Goal: Information Seeking & Learning: Learn about a topic

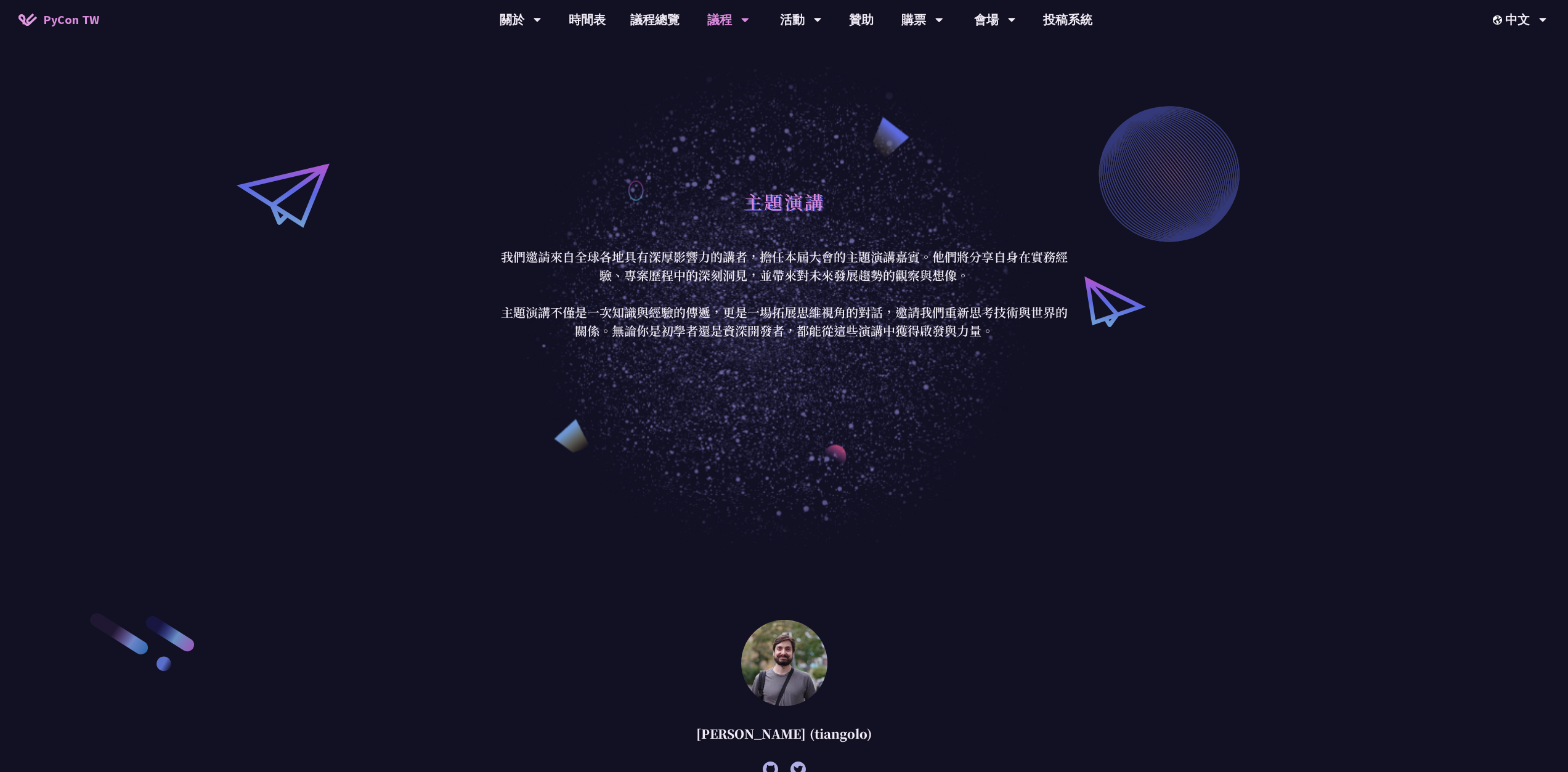
click at [774, 736] on div "Sebastián Ramírez (tiangolo)" at bounding box center [784, 734] width 640 height 37
copy \(tiangolo\) "Sebastián Ramírez (tiangolo)"
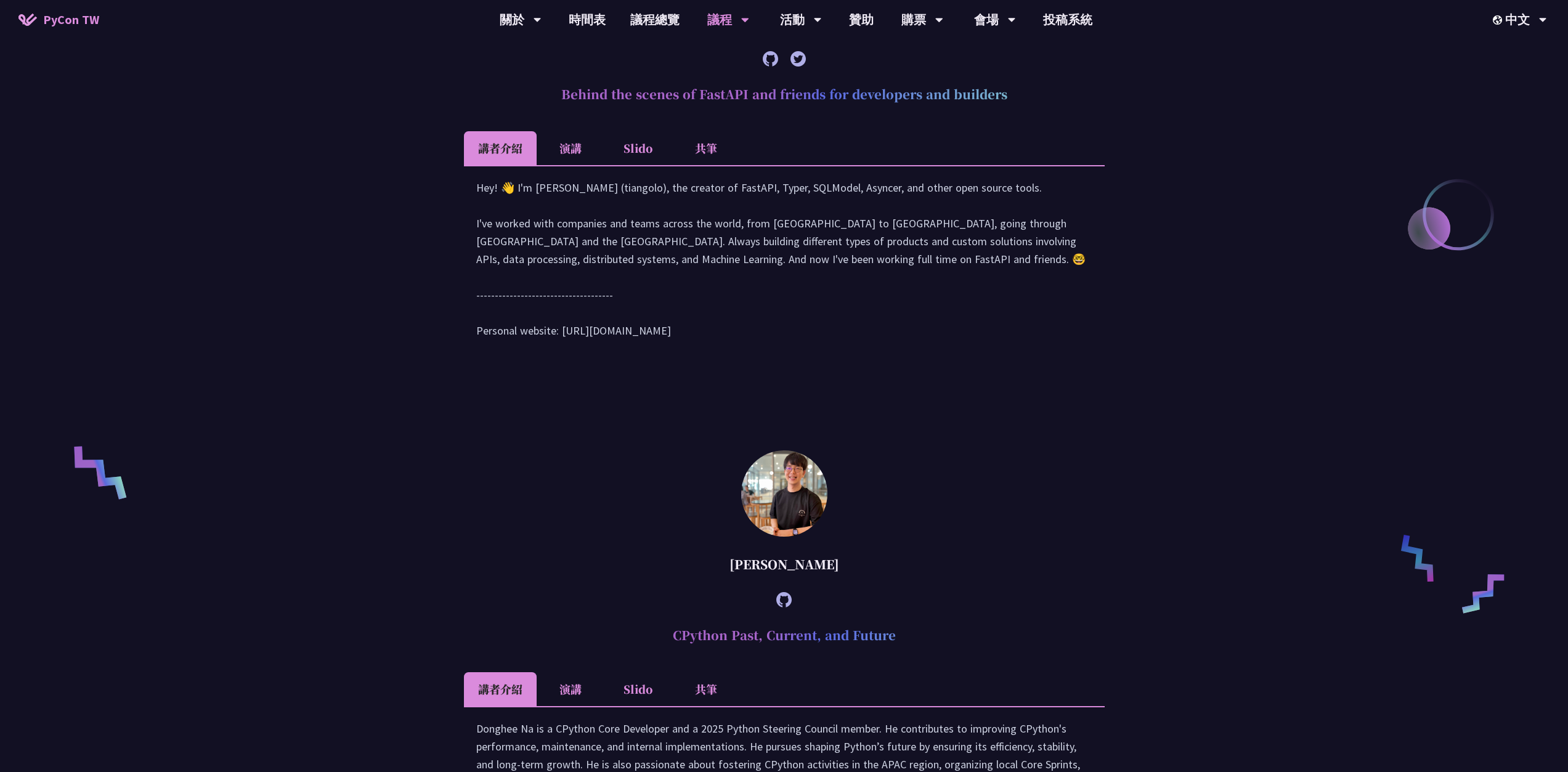
scroll to position [750, 0]
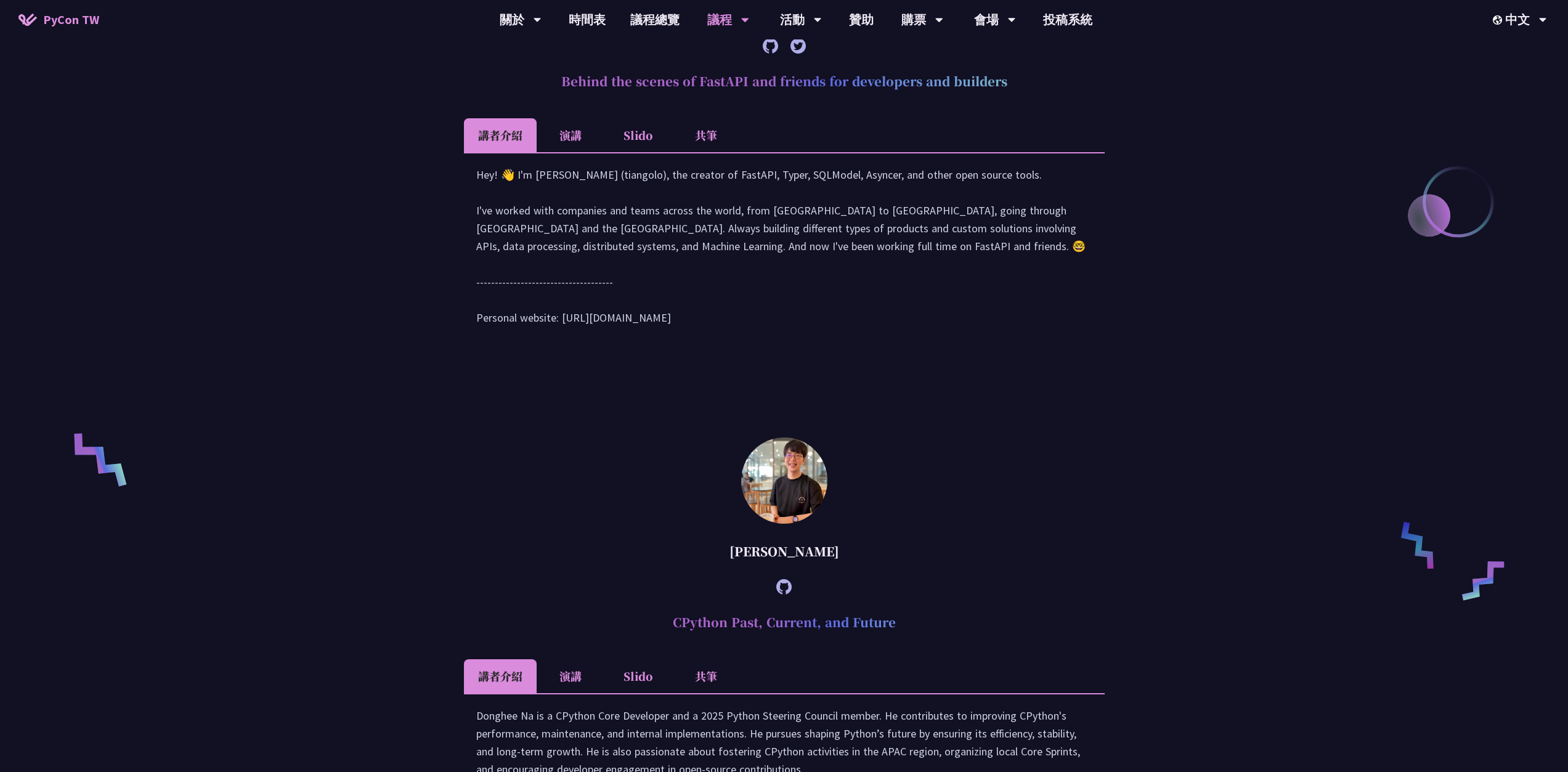
click at [780, 570] on div "Donghee Na" at bounding box center [784, 551] width 640 height 37
copy Na "Donghee Na"
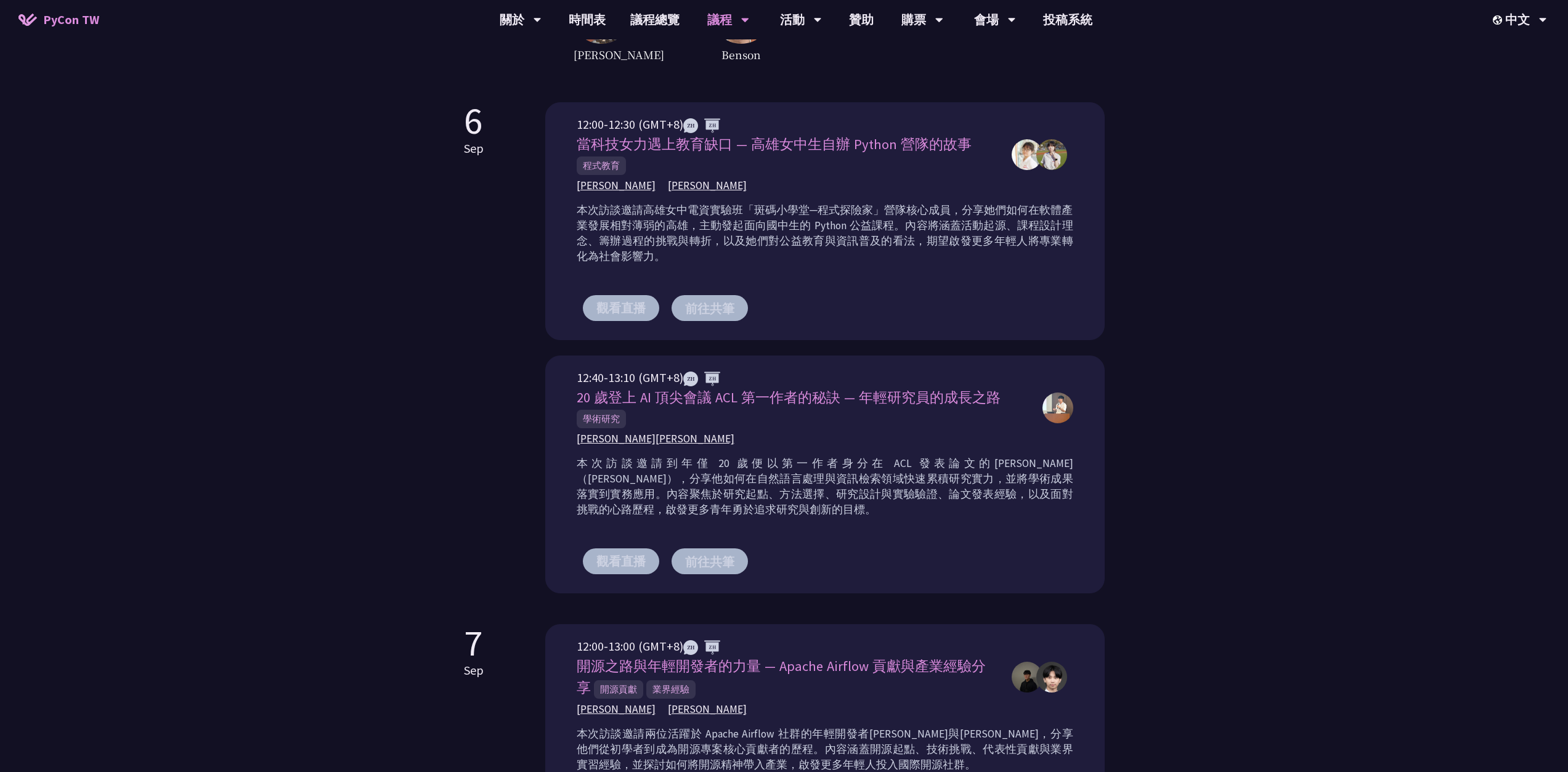
scroll to position [394, 0]
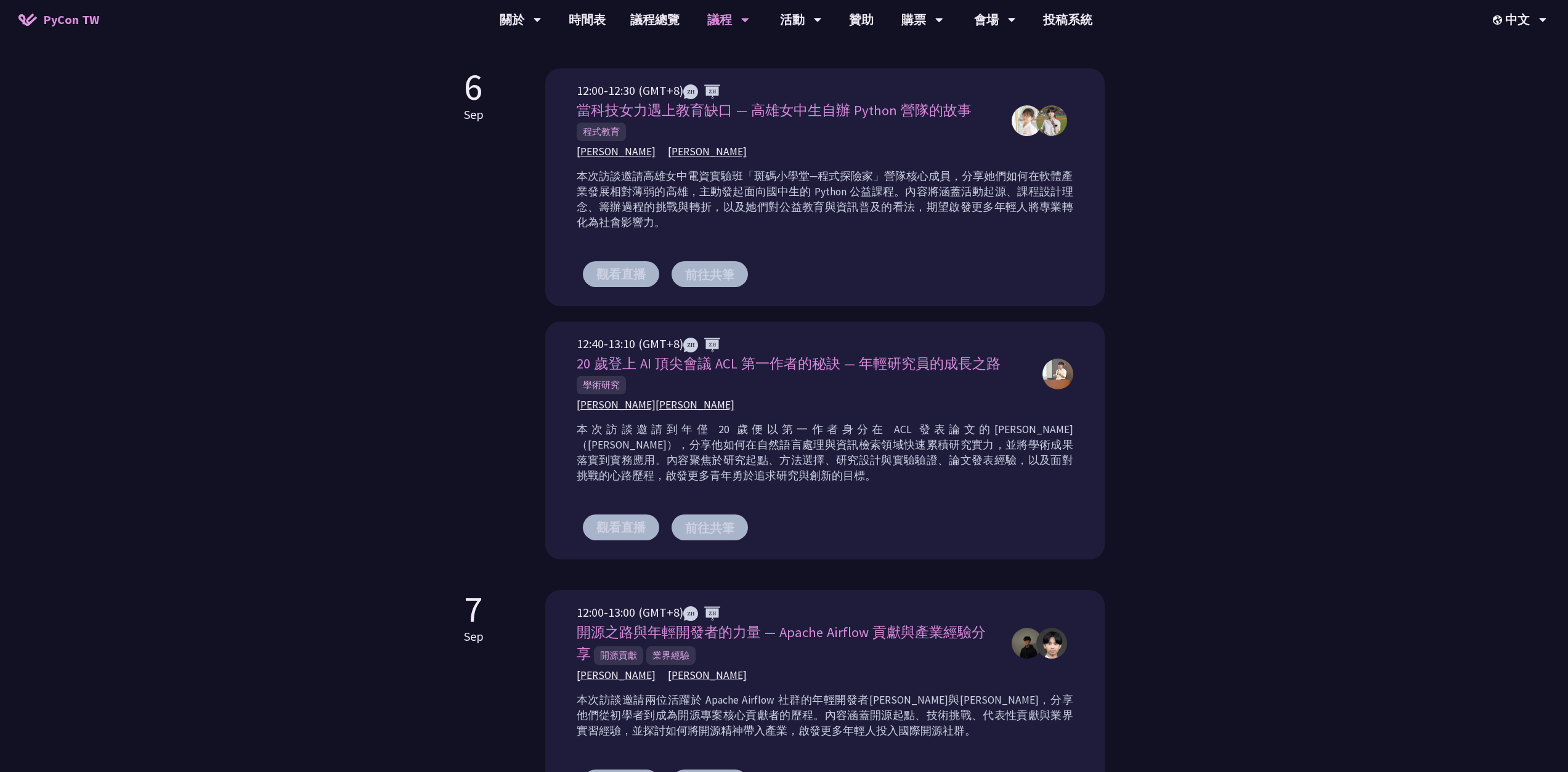
drag, startPoint x: 622, startPoint y: 149, endPoint x: 549, endPoint y: 146, distance: 73.1
click at [549, 146] on div "12:00-12:30 (GMT+8) 當科技女力遇上教育缺口 — 高雄女中生自辦 Python 營隊的故事 程式教育 [PERSON_NAME] [PERS…" at bounding box center [825, 188] width 559 height 238
copy div "[PERSON_NAME] [PERSON_NAME]"
click at [717, 404] on div "[PERSON_NAME][PERSON_NAME]" at bounding box center [803, 405] width 454 height 15
drag, startPoint x: 671, startPoint y: 407, endPoint x: 534, endPoint y: 409, distance: 137.0
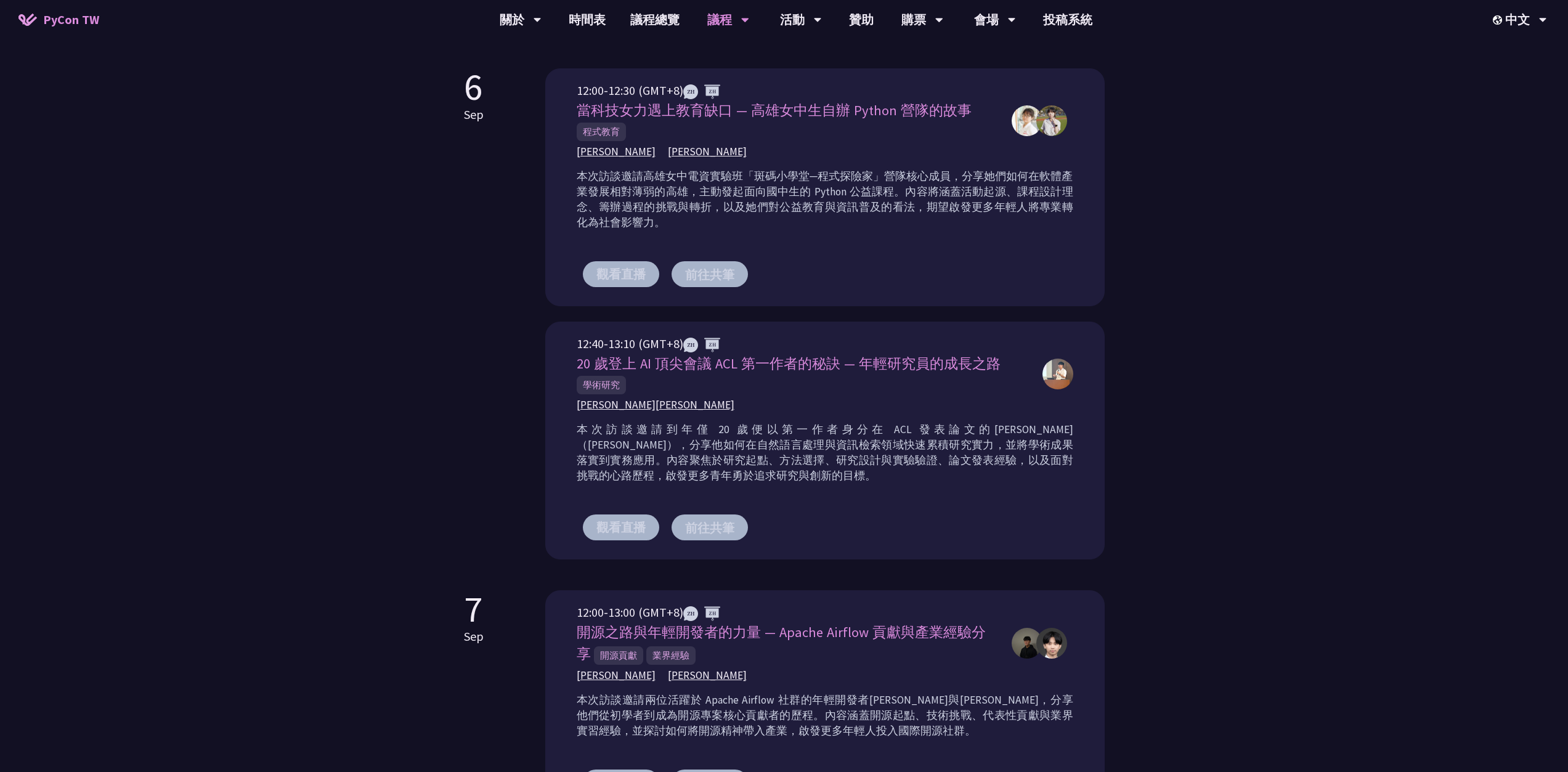
click at [534, 409] on div "[DATE] 12:00-12:30 (GMT+8) 當科技女力遇上教育缺口 — 高雄女中生自辦 Python 營隊的故事 程式教育 [PERSON_NAME…" at bounding box center [784, 314] width 640 height 491
copy span "[PERSON_NAME][PERSON_NAME]"
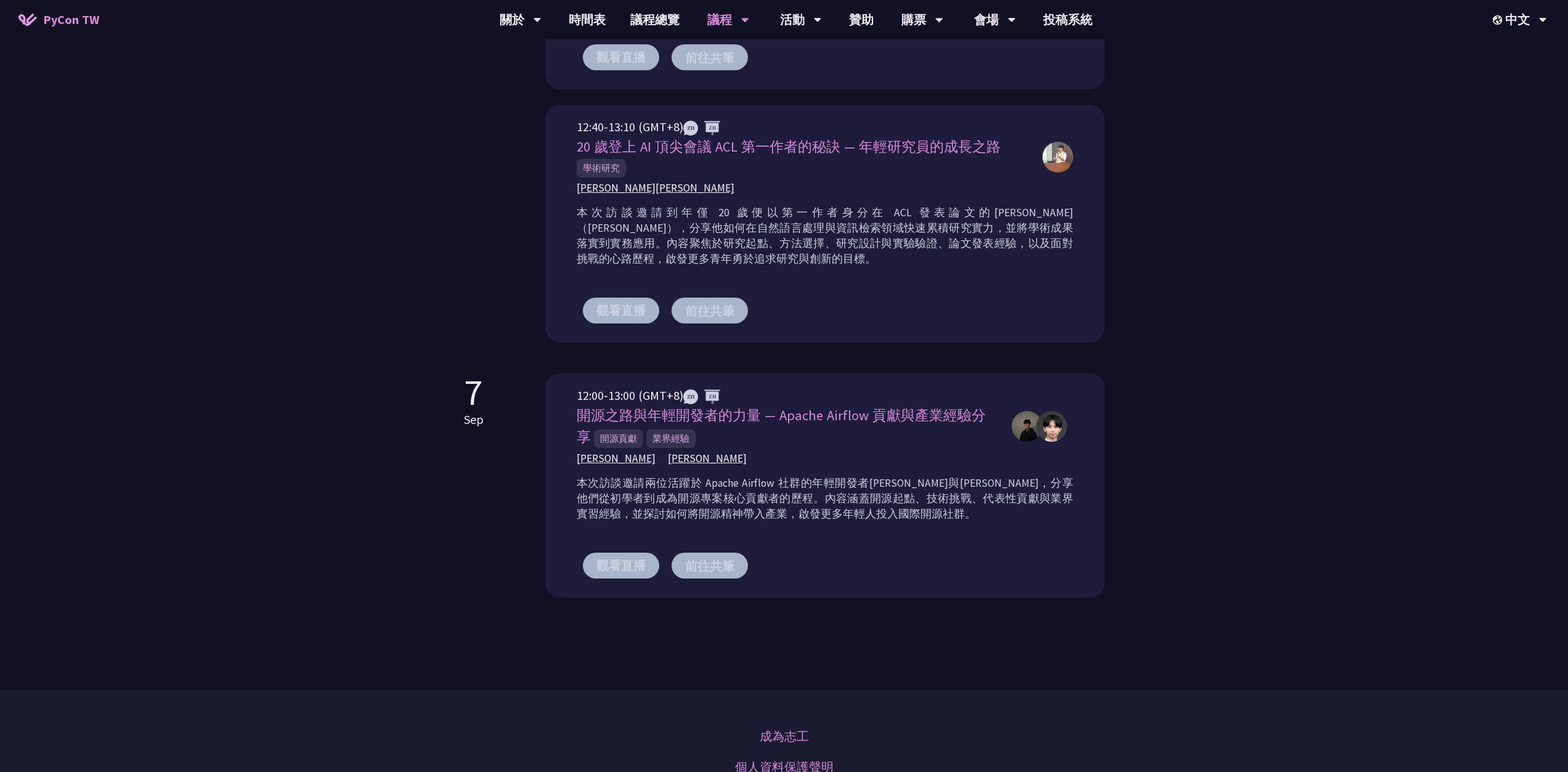
scroll to position [925, 0]
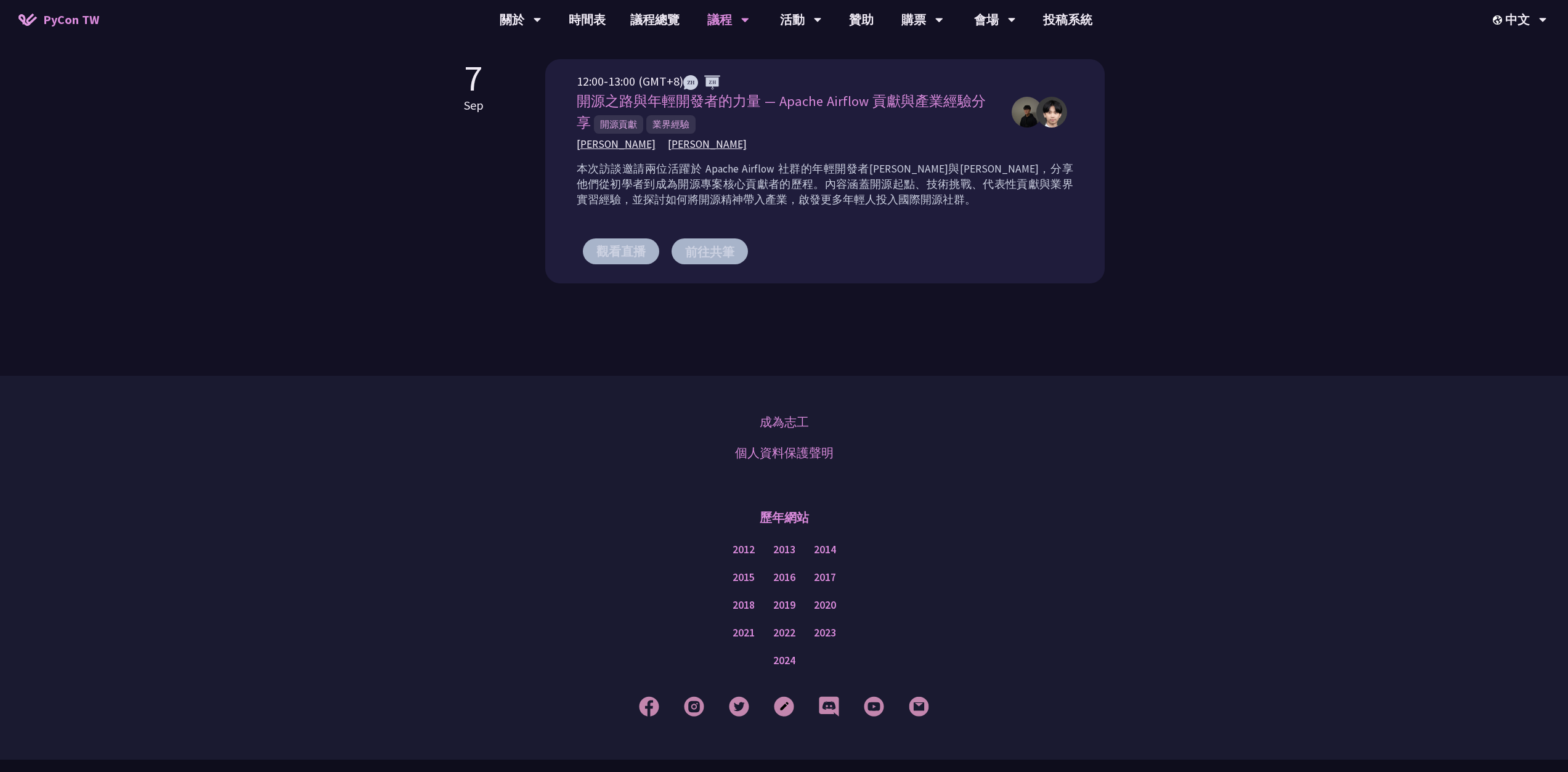
drag, startPoint x: 695, startPoint y: 145, endPoint x: 512, endPoint y: 146, distance: 183.0
click at [512, 146] on div "[DATE] 12:00-13:00 (GMT+8) 開源之路與年輕開發者的力量 — Apache Airflow 貢獻與產業經驗分享 開源貢獻 業界經驗 […" at bounding box center [784, 172] width 640 height 225
drag, startPoint x: 773, startPoint y: 152, endPoint x: 745, endPoint y: 149, distance: 28.2
click at [773, 152] on div "12:00-13:00 (GMT+8) 開源之路與年輕開發者的力量 — Apache Airflow 貢獻與產業經驗分享 開源貢獻 業界經驗 [PERSON_…" at bounding box center [825, 177] width 496 height 211
drag, startPoint x: 722, startPoint y: 146, endPoint x: 560, endPoint y: 143, distance: 162.0
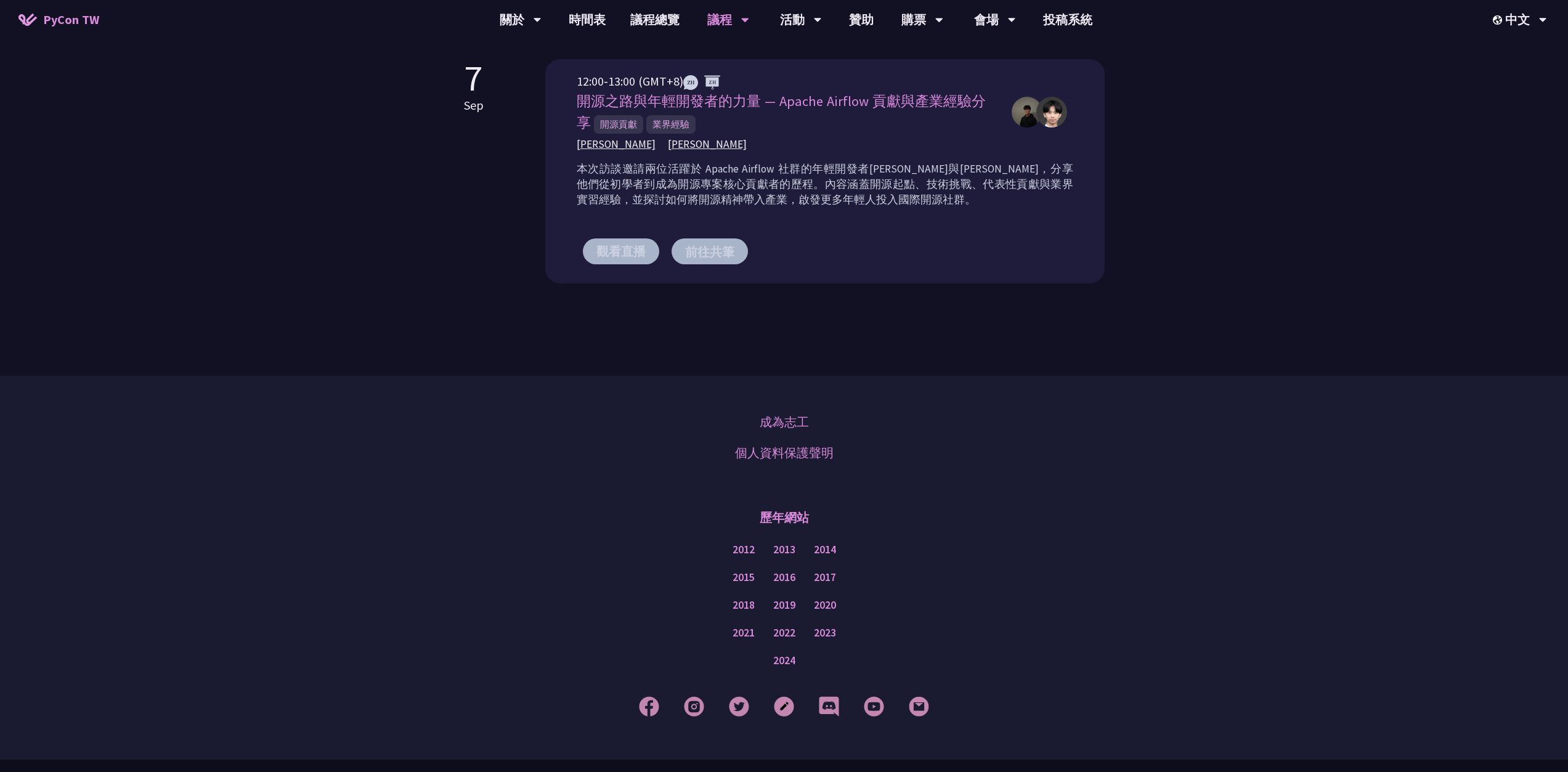
click at [560, 143] on div "12:00-13:00 (GMT+8) 開源之路與年輕開發者的力量 — Apache Airflow 貢獻與產業經驗分享 開源貢獻 業界經驗 [PERSON_…" at bounding box center [825, 172] width 559 height 225
copy div "[PERSON_NAME] [PERSON_NAME] [PERSON_NAME]"
drag, startPoint x: 698, startPoint y: 145, endPoint x: 677, endPoint y: 145, distance: 21.0
click at [651, 147] on div "[PERSON_NAME] [PERSON_NAME]" at bounding box center [788, 144] width 423 height 15
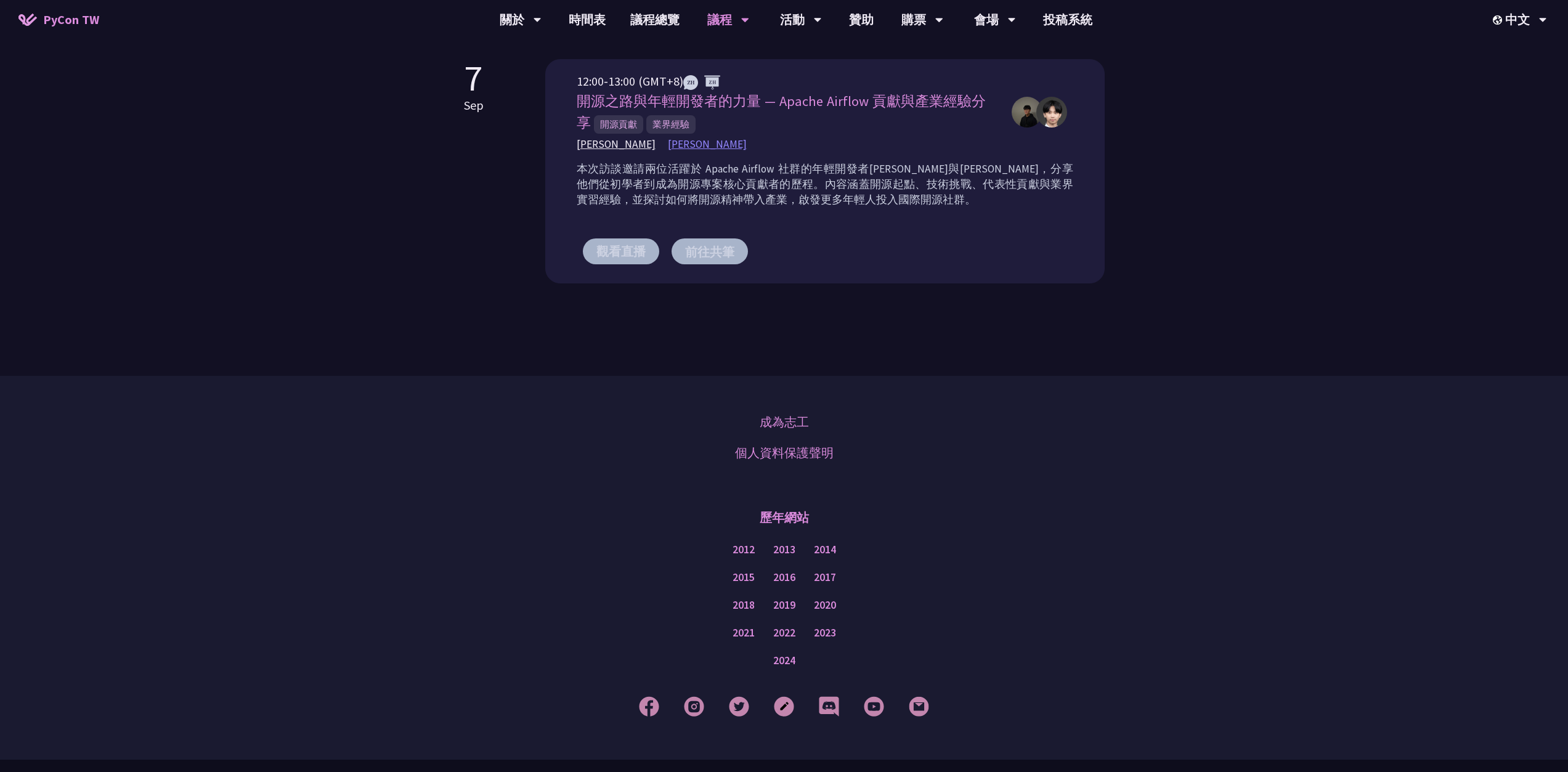
copy span "[PERSON_NAME]"
click at [733, 142] on div "[PERSON_NAME] [PERSON_NAME]" at bounding box center [788, 144] width 423 height 15
drag, startPoint x: 698, startPoint y: 144, endPoint x: 553, endPoint y: 141, distance: 145.0
click at [553, 141] on div "12:00-13:00 (GMT+8) 開源之路與年輕開發者的力量 — Apache Airflow 貢獻與產業經驗分享 開源貢獻 業界經驗 [PERSON_…" at bounding box center [825, 172] width 559 height 225
copy div "[PERSON_NAME] [PERSON_NAME] [PERSON_NAME]"
